Goal: Find contact information: Find contact information

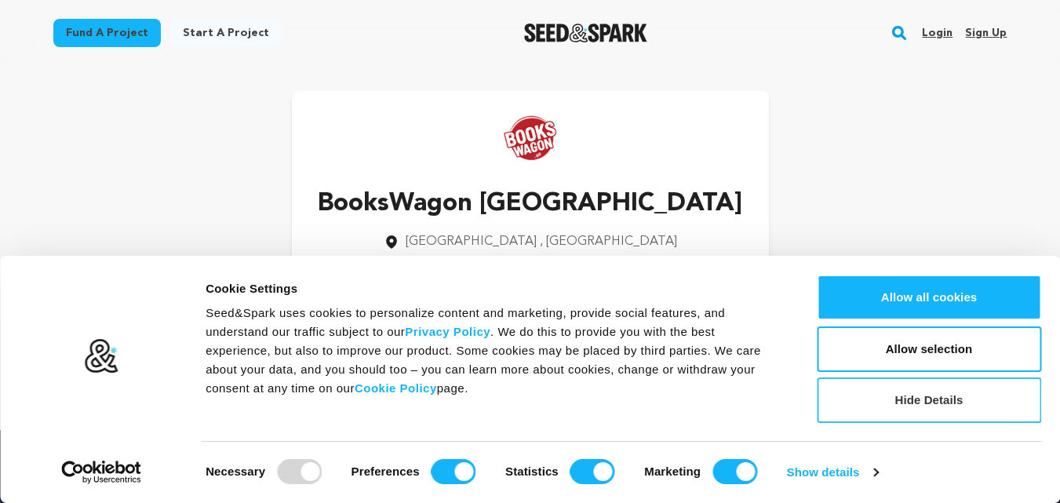
click at [893, 403] on button "Hide Details" at bounding box center [929, 401] width 225 height 46
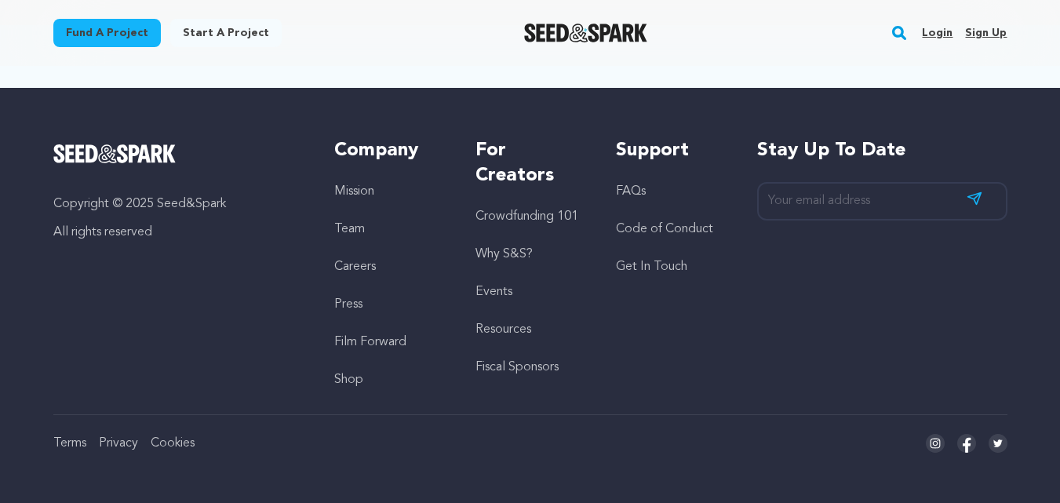
scroll to position [28, 0]
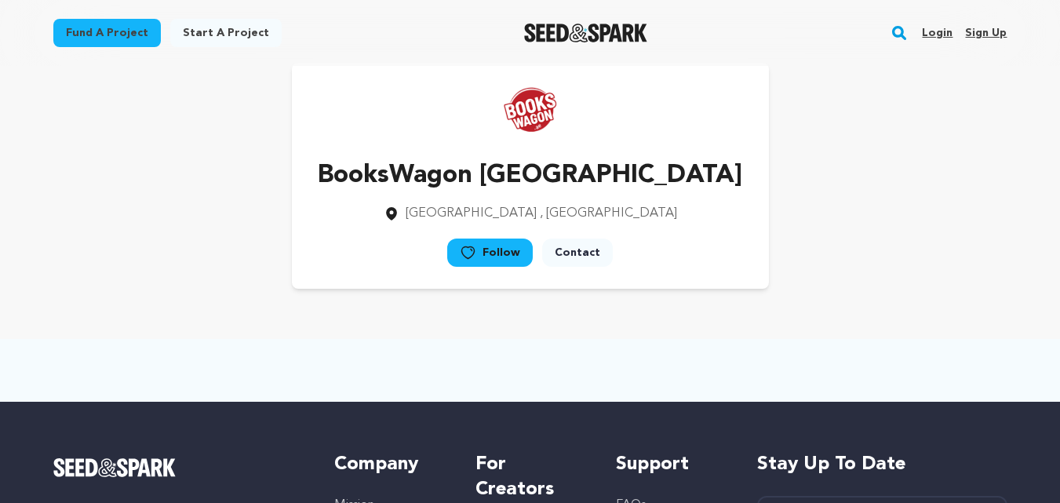
click at [591, 258] on link "Contact" at bounding box center [577, 253] width 71 height 28
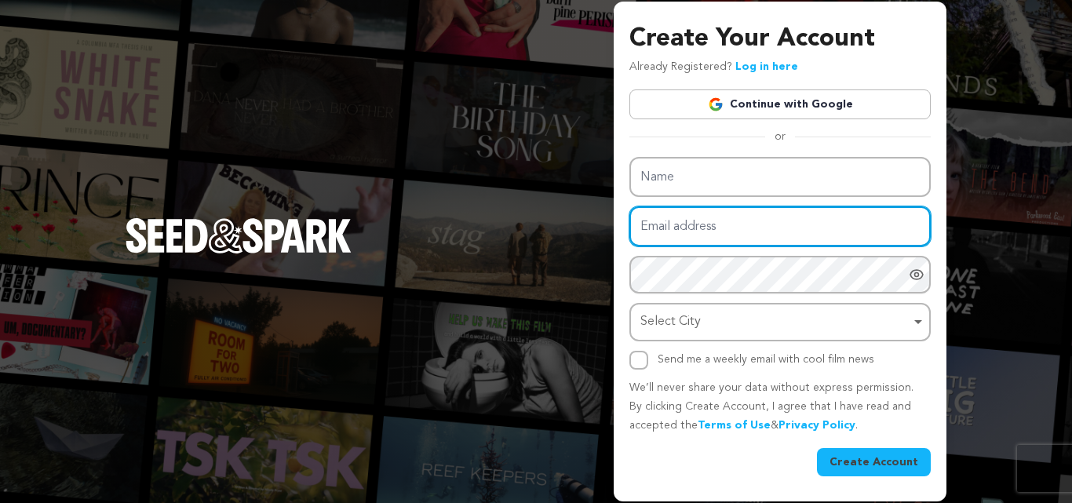
type input "booksbaystore@gmail.com"
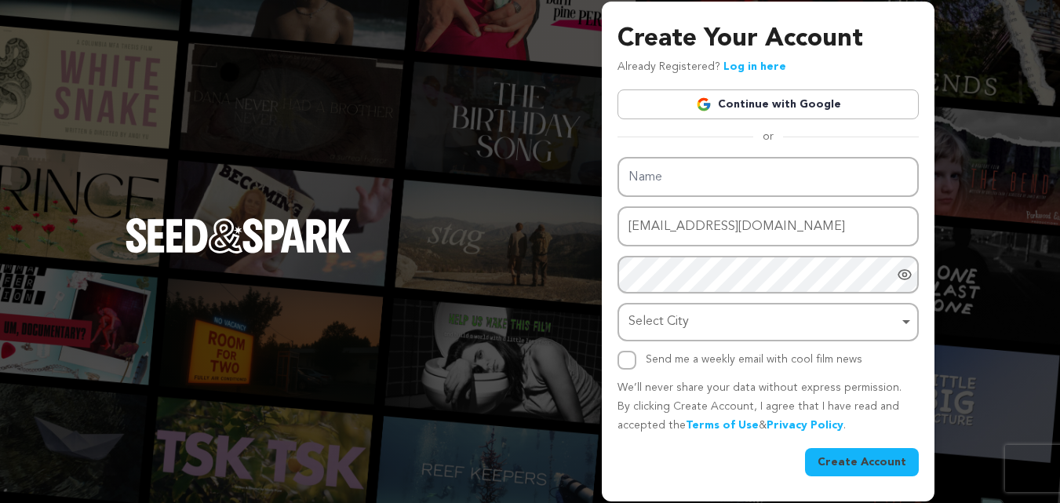
click at [964, 89] on div "Create Your Account Already Registered? Log in here Continue with Google or eyJ…" at bounding box center [530, 251] width 1060 height 503
